Goal: Task Accomplishment & Management: Use online tool/utility

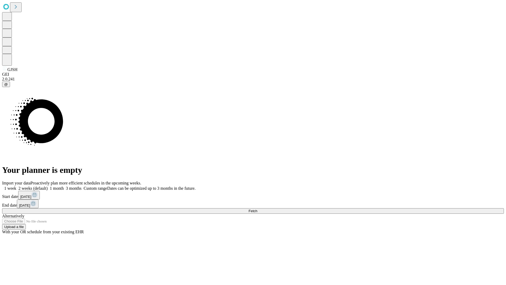
click at [257, 209] on span "Fetch" at bounding box center [252, 211] width 9 height 4
